Goal: Transaction & Acquisition: Obtain resource

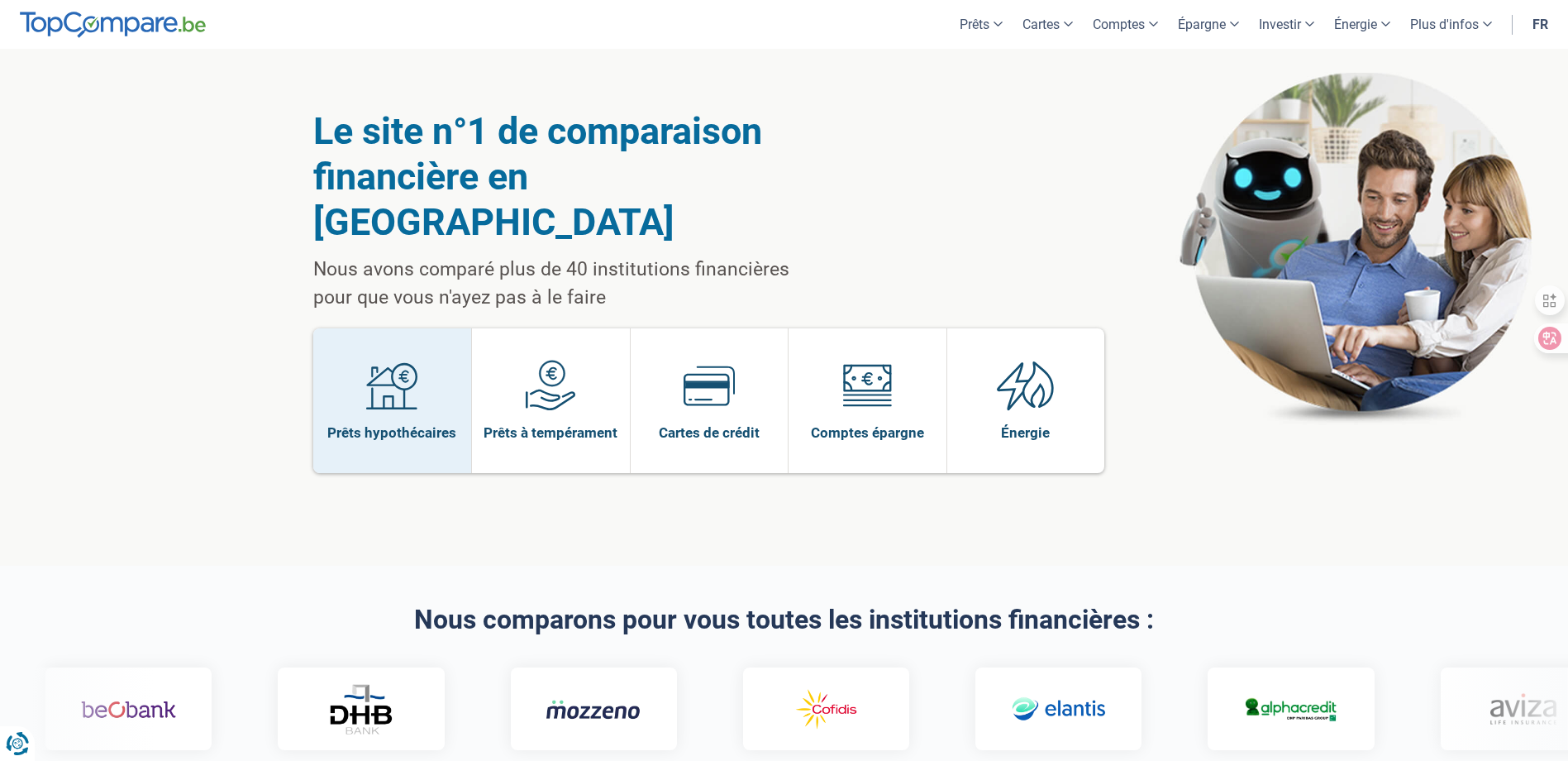
click at [389, 360] on img at bounding box center [392, 385] width 51 height 51
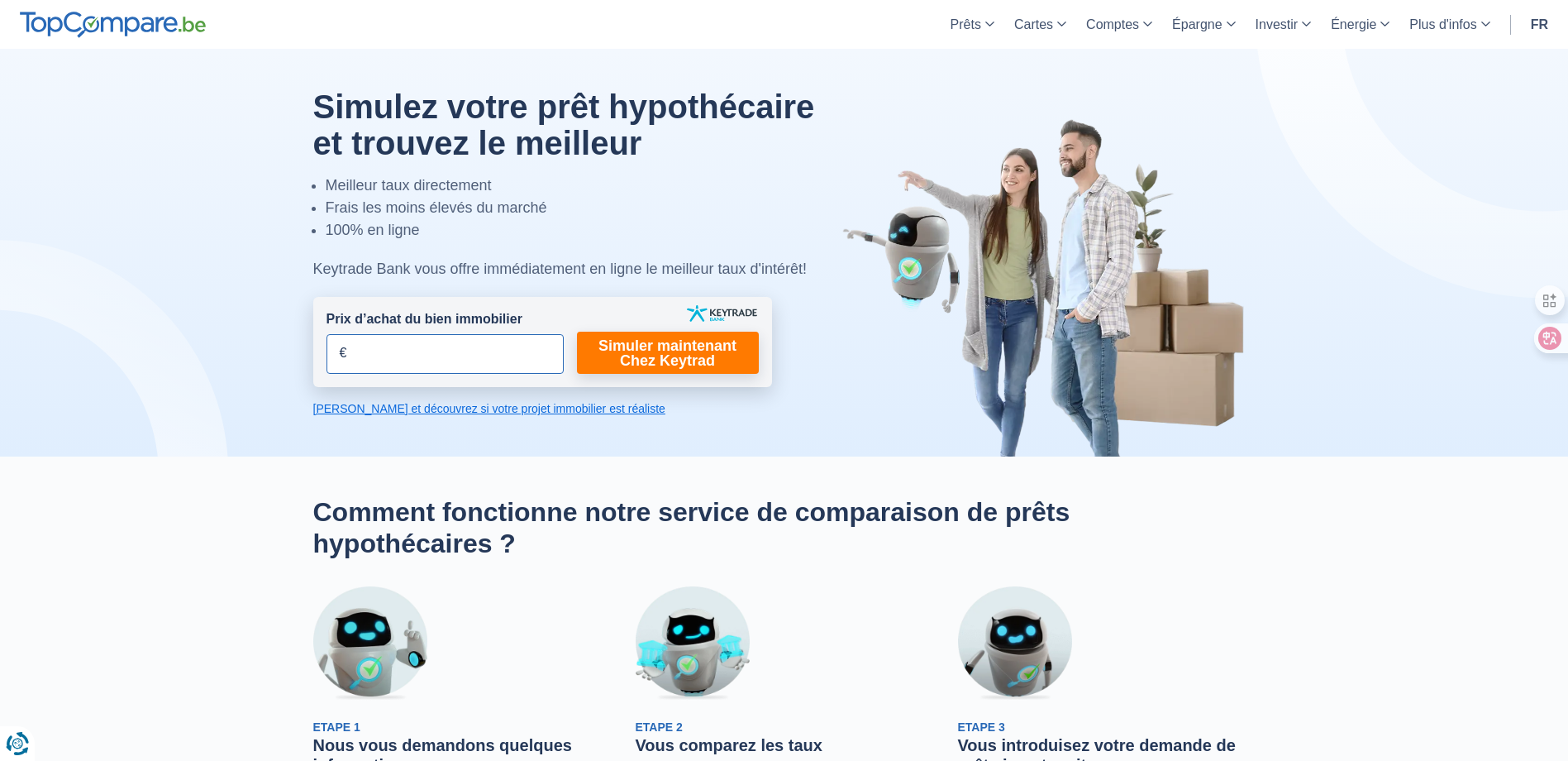
click at [424, 348] on input "Prix d’achat du bien immobilier" at bounding box center [445, 354] width 237 height 40
type input "520.000"
click at [687, 358] on link "Simuler maintenant Chez Keytrad" at bounding box center [668, 352] width 182 height 42
click at [655, 354] on link "Simuler maintenant Chez Keytrad" at bounding box center [668, 352] width 182 height 42
click at [673, 352] on link "Simuler maintenant Chez Keytrad" at bounding box center [668, 352] width 182 height 42
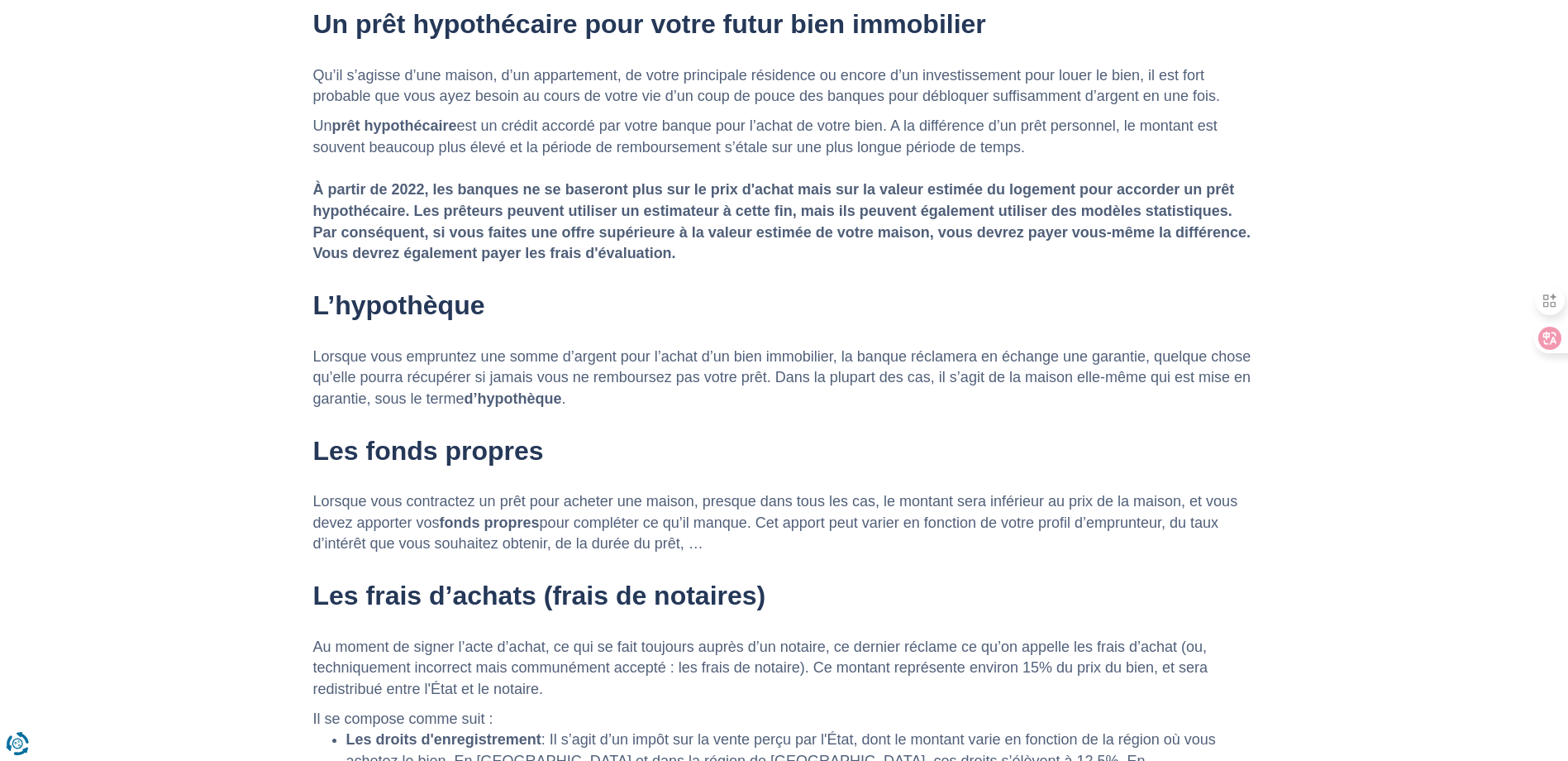
scroll to position [1902, 0]
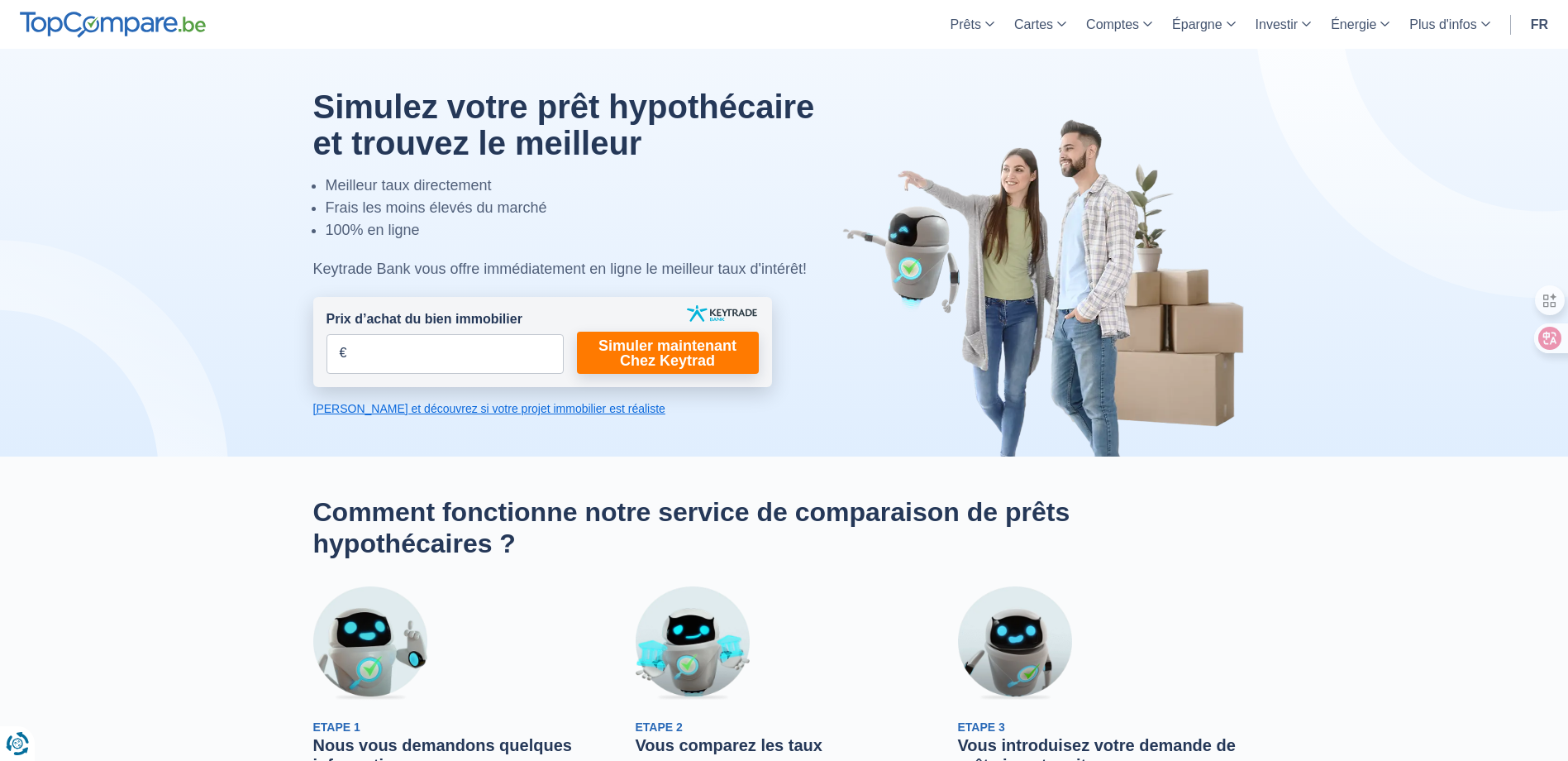
click at [517, 407] on link "Calculez et découvrez si votre projet immobilier est réaliste" at bounding box center [542, 408] width 458 height 17
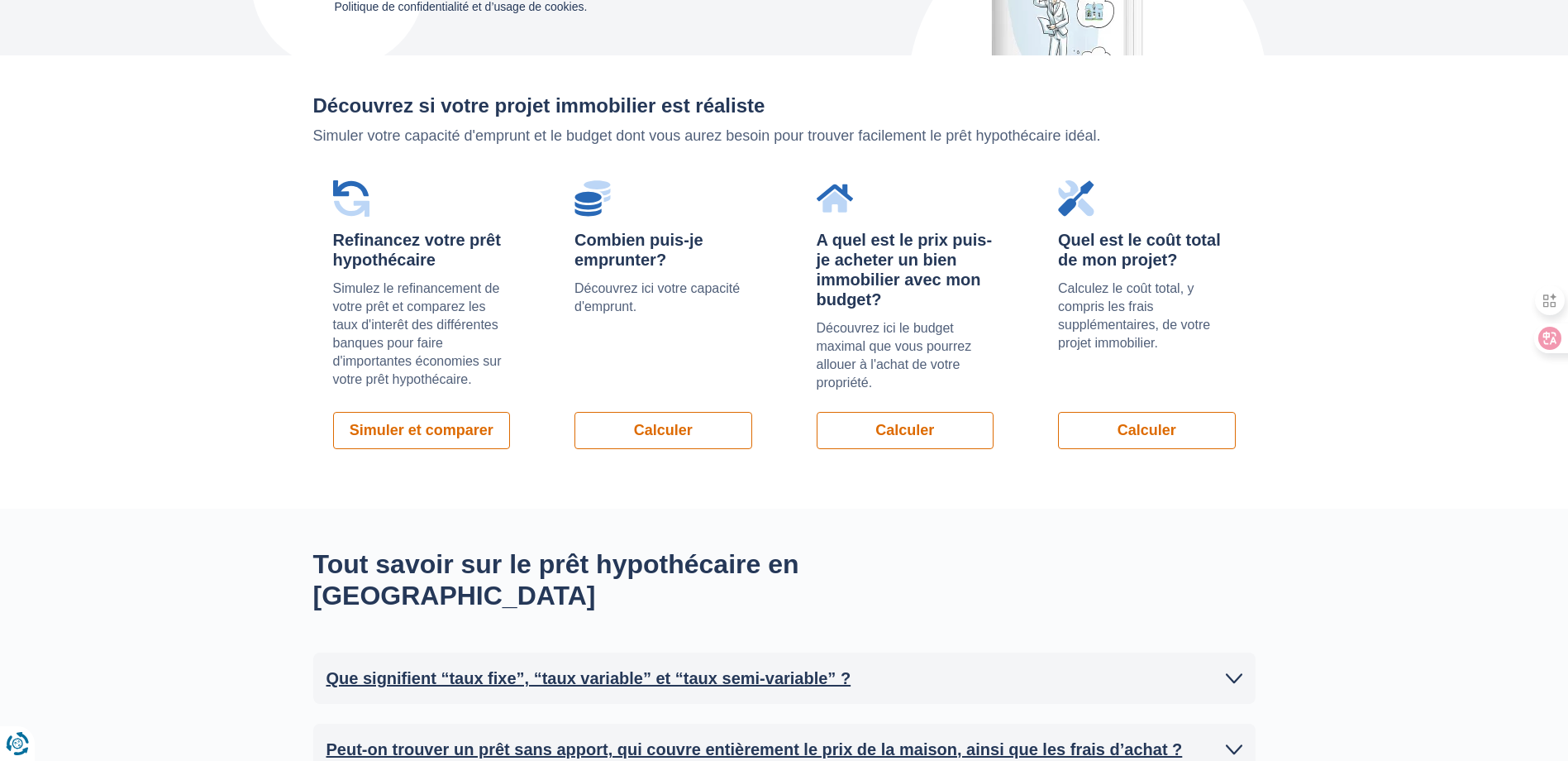
scroll to position [1172, 0]
